Goal: Entertainment & Leisure: Browse casually

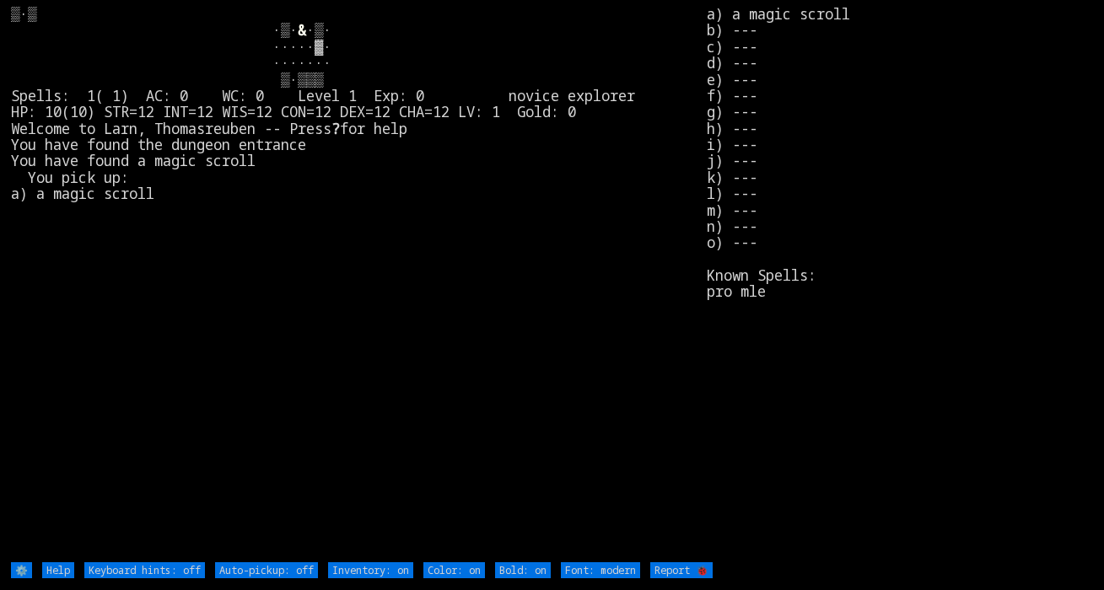
type off "Auto-pickup: on"
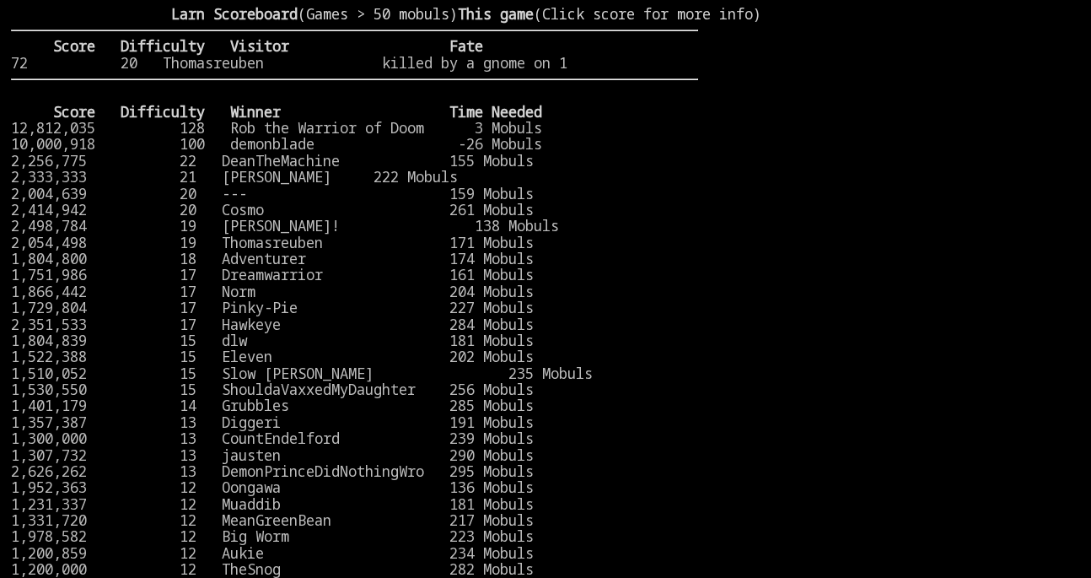
click at [1081, 316] on stats at bounding box center [889, 277] width 382 height 543
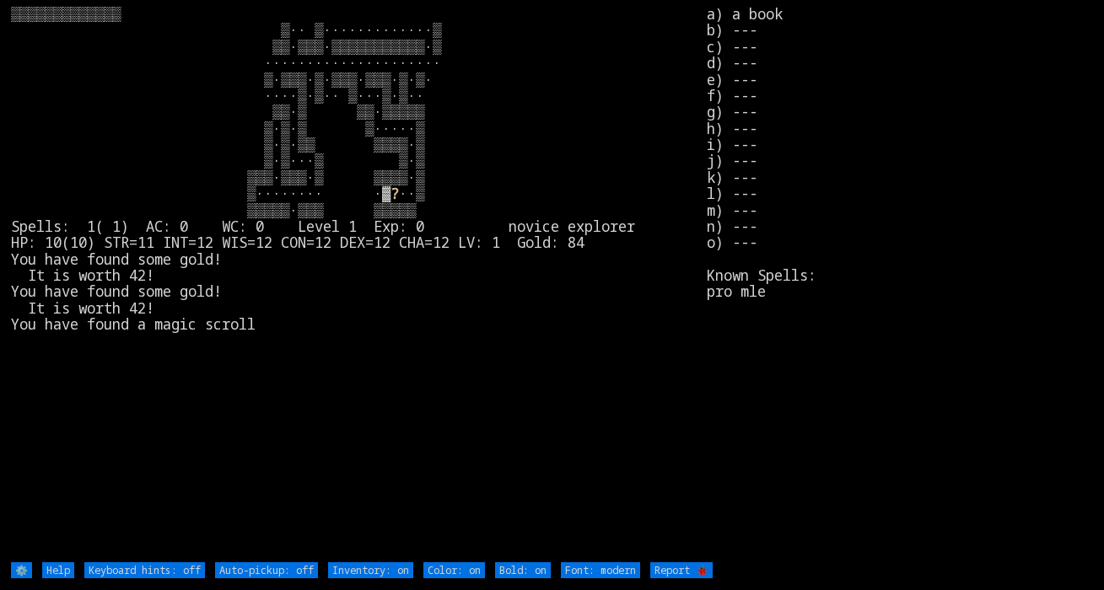
type off "Auto-pickup: on"
